Goal: Download file/media

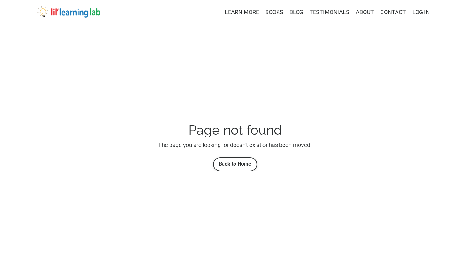
click at [297, 12] on link "BLOG" at bounding box center [297, 12] width 14 height 9
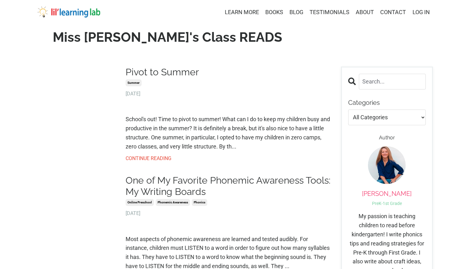
click at [297, 12] on link "BLOG" at bounding box center [297, 12] width 14 height 9
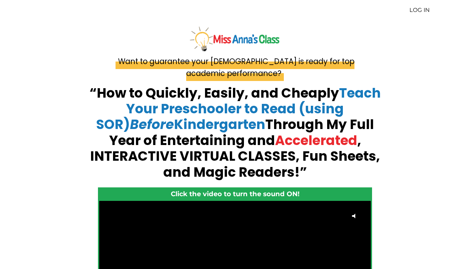
click at [419, 9] on link "LOG IN" at bounding box center [420, 10] width 20 height 7
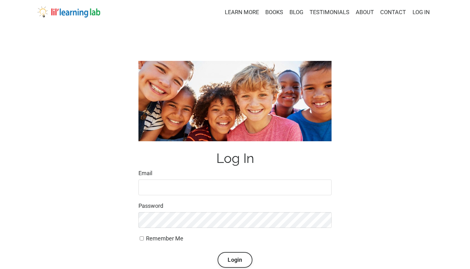
type input "masonringo1@msn.com"
click at [234, 261] on button "Login" at bounding box center [235, 260] width 35 height 16
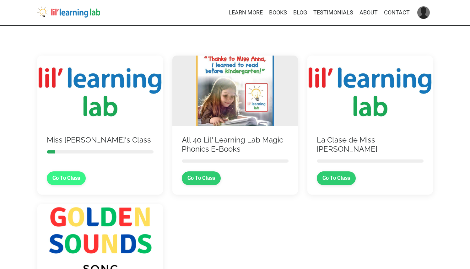
click at [74, 176] on link "Go To Class" at bounding box center [66, 179] width 39 height 14
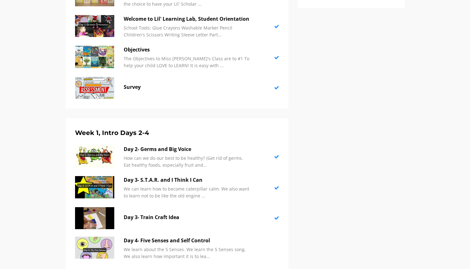
scroll to position [269, 0]
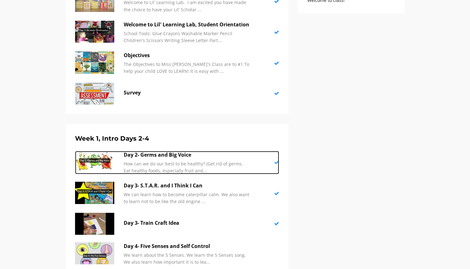
click at [169, 157] on p "Day 2- Germs and Big Voice" at bounding box center [187, 155] width 126 height 8
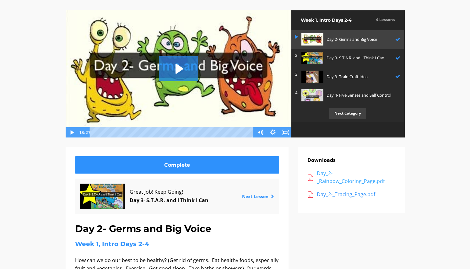
scroll to position [58, 0]
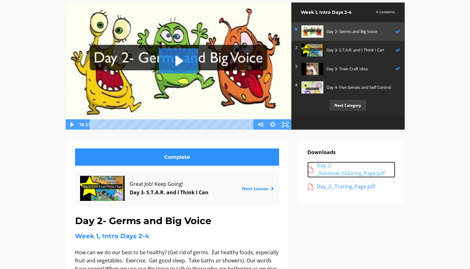
click at [333, 173] on div "Day_2-_Rainbow_Coloring_Page.pdf" at bounding box center [356, 170] width 79 height 16
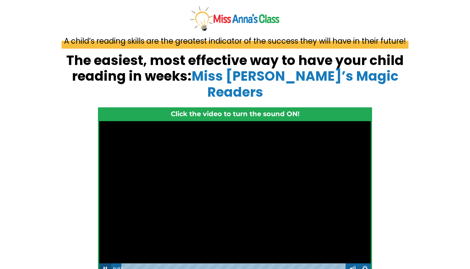
click at [106, 264] on icon "Pause" at bounding box center [105, 269] width 13 height 11
